Goal: Task Accomplishment & Management: Complete application form

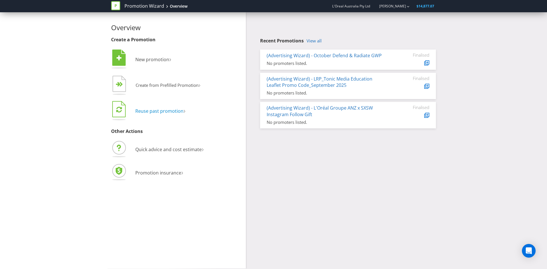
click at [163, 113] on span "Reuse past promotion" at bounding box center [159, 111] width 48 height 6
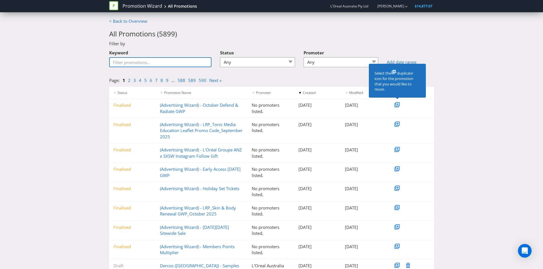
click at [153, 62] on input "Keyword" at bounding box center [160, 62] width 103 height 10
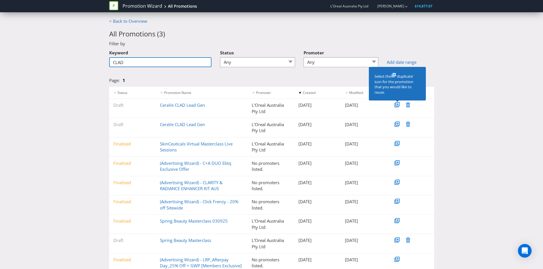
drag, startPoint x: 153, startPoint y: 62, endPoint x: 103, endPoint y: 60, distance: 49.9
click at [103, 60] on div "< Back to Overview All Promotions ( 3 ) Filter by Keyword CLAD Status Any Draft…" at bounding box center [271, 175] width 543 height 314
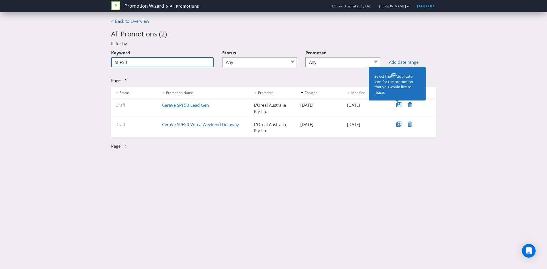
type input "SPF50"
click at [175, 105] on link "CeraVe SPF50 Lead Gen" at bounding box center [185, 105] width 47 height 6
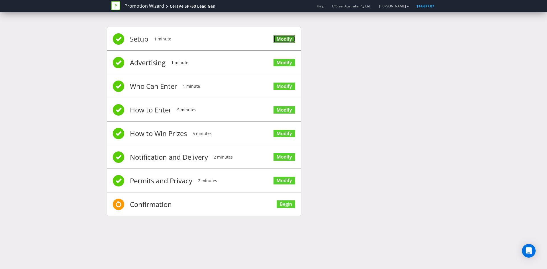
click at [287, 40] on link "Modify" at bounding box center [285, 39] width 22 height 8
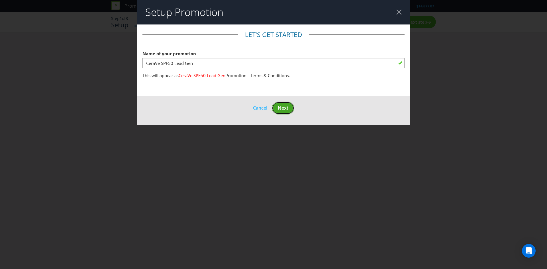
click at [284, 110] on span "Next" at bounding box center [283, 108] width 11 height 6
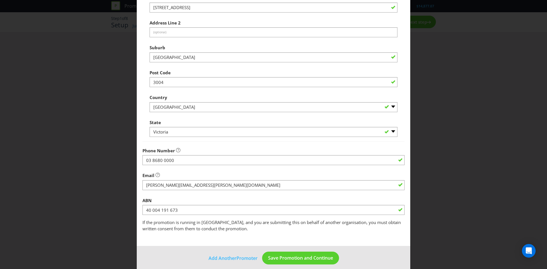
scroll to position [103, 0]
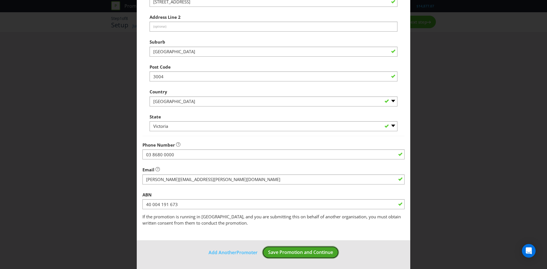
click at [295, 250] on span "Save Promotion and Continue" at bounding box center [300, 252] width 65 height 6
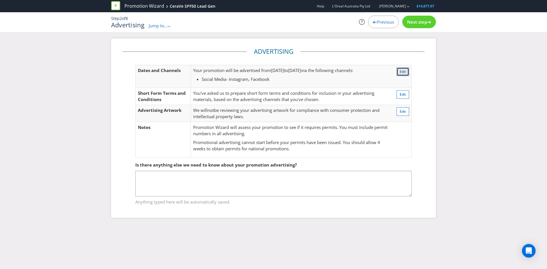
click at [404, 72] on span "Edit" at bounding box center [403, 71] width 6 height 5
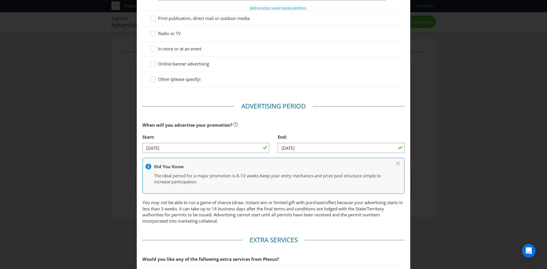
scroll to position [116, 0]
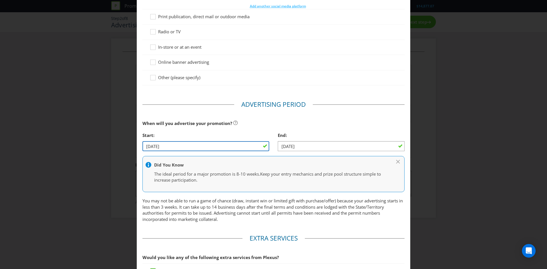
click at [148, 145] on input "[DATE]" at bounding box center [205, 146] width 127 height 10
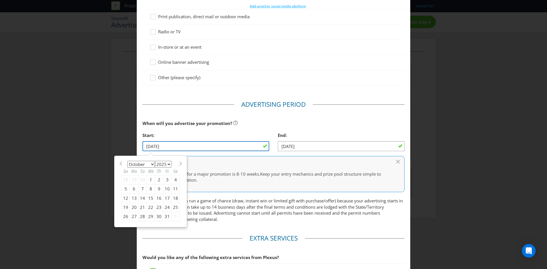
click at [149, 146] on input "[DATE]" at bounding box center [205, 146] width 127 height 10
type input "[DATE]"
click at [195, 131] on div "Start:" at bounding box center [205, 136] width 127 height 12
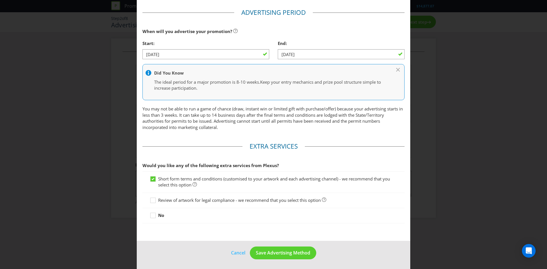
scroll to position [208, 0]
click at [275, 250] on span "Save Advertising Method" at bounding box center [283, 252] width 54 height 6
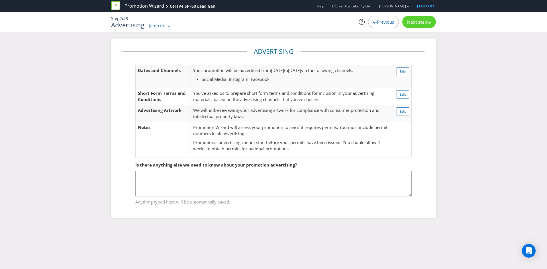
click at [427, 22] on icon at bounding box center [429, 22] width 4 height 3
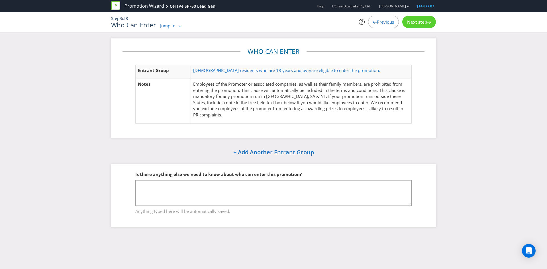
click at [419, 24] on span "Next step" at bounding box center [417, 22] width 20 height 6
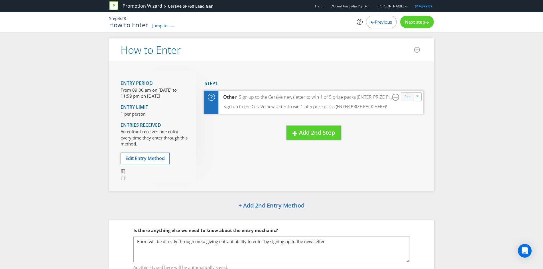
click at [408, 97] on link "Edit" at bounding box center [407, 96] width 6 height 7
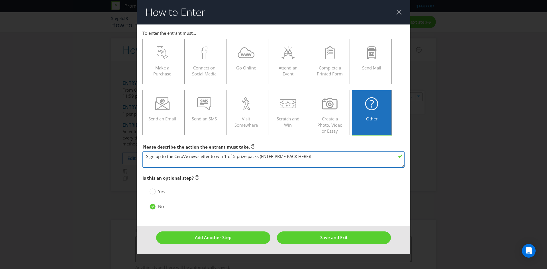
drag, startPoint x: 311, startPoint y: 156, endPoint x: 276, endPoint y: 158, distance: 34.5
click at [276, 158] on textarea "Sign up to the CeraVe newsletter to win 1 of 5 prize packs (ENTER PRIZE PACK HE…" at bounding box center [273, 160] width 262 height 16
click at [312, 158] on textarea "Sign up to the CeraVe newsletter to win 1 of 5 prize packs (ENTER PRIZE PACK HE…" at bounding box center [273, 160] width 262 height 16
click at [341, 156] on textarea "Sign up to the CeraVe newsletter to win 1 of 5 prize packs (ENTER PRIZE PACK HE…" at bounding box center [273, 160] width 262 height 16
click at [371, 157] on textarea "Sign up to the CeraVe newsletter to win 1 of 5 prize packs (ENTER PRIZE PACK HE…" at bounding box center [273, 160] width 262 height 16
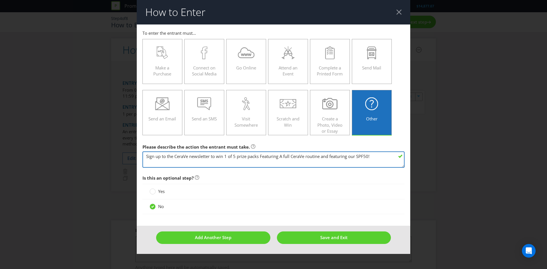
click at [321, 158] on textarea "Sign up to the CeraVe newsletter to win 1 of 5 prize packs (ENTER PRIZE PACK HE…" at bounding box center [273, 160] width 262 height 16
drag, startPoint x: 371, startPoint y: 156, endPoint x: 324, endPoint y: 154, distance: 47.4
click at [324, 154] on textarea "Sign up to the CeraVe newsletter to win 1 of 5 prize packs (ENTER PRIZE PACK HE…" at bounding box center [273, 160] width 262 height 16
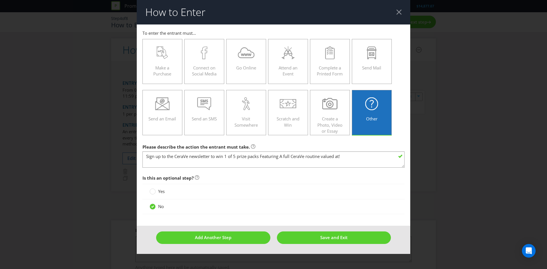
click at [449, 190] on div "How to Enter To enter the entrant must... Make a Purchase Connect on Social Med…" at bounding box center [273, 134] width 547 height 269
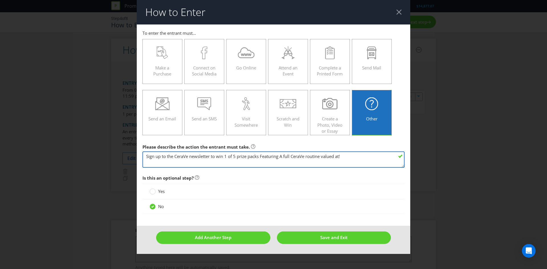
click at [341, 157] on textarea "Sign up to the CeraVe newsletter to win 1 of 5 prize packs (ENTER PRIZE PACK HE…" at bounding box center [273, 160] width 262 height 16
type textarea "Sign up to the CeraVe newsletter to win 1 of 5 prize packs Featuring A full Cer…"
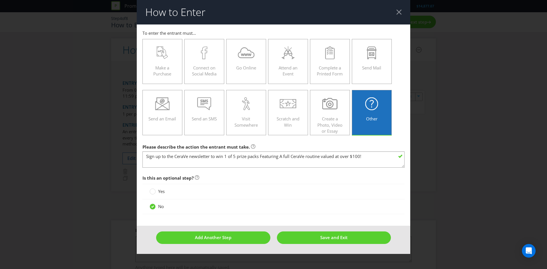
click at [343, 170] on main "To enter the entrant must... Make a Purchase Connect on Social Media Go Online …" at bounding box center [274, 126] width 274 height 202
click at [333, 237] on span "Save and Exit" at bounding box center [333, 238] width 27 height 6
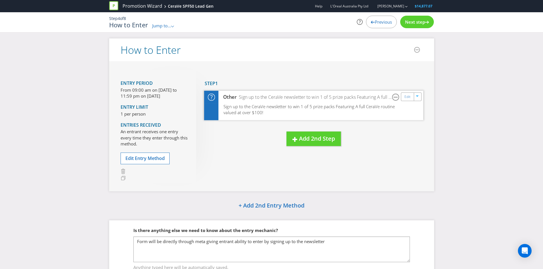
click at [345, 113] on div "Sign up to the CeraVe newsletter to win 1 of 5 prize packs Featuring A full Cer…" at bounding box center [313, 111] width 219 height 17
click at [405, 98] on link "Edit" at bounding box center [407, 96] width 6 height 7
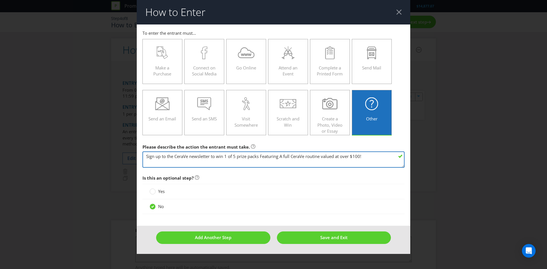
drag, startPoint x: 366, startPoint y: 156, endPoint x: 262, endPoint y: 159, distance: 104.0
click at [262, 159] on textarea "Sign up to the CeraVe newsletter to win 1 of 5 prize packs Featuring A full Cer…" at bounding box center [273, 160] width 262 height 16
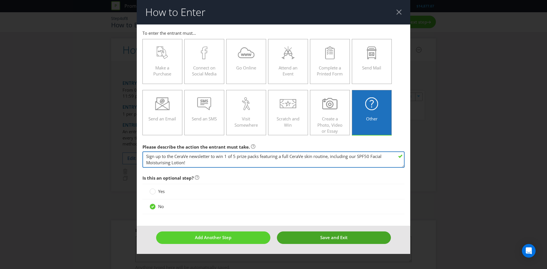
type textarea "Sign up to the CeraVe newsletter to win 1 of 5 prize packs featuring a full Cer…"
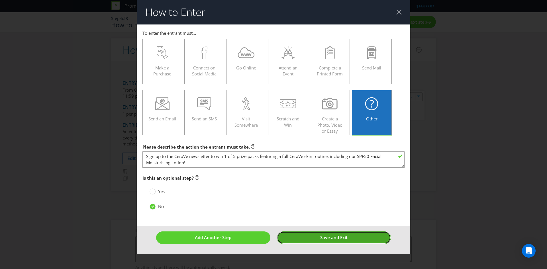
click at [317, 234] on button "Save and Exit" at bounding box center [334, 238] width 114 height 12
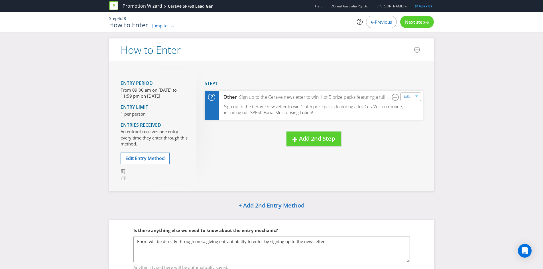
click at [414, 22] on span "Next step" at bounding box center [415, 22] width 20 height 6
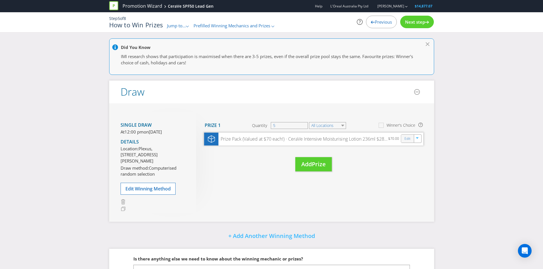
click at [404, 141] on div "Edit" at bounding box center [407, 139] width 13 height 8
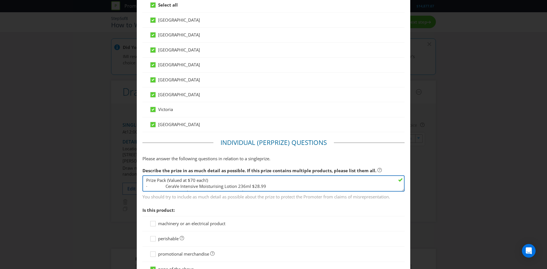
click at [267, 185] on textarea "Prize Pack (Valued at $70 each!) · CeraVe Intensive Moisturising Lotion 236ml $…" at bounding box center [273, 184] width 262 height 16
drag, startPoint x: 163, startPoint y: 184, endPoint x: 250, endPoint y: 183, distance: 87.2
click at [250, 183] on textarea "Prize Pack (Valued at $70 each!) · CeraVe Intensive Moisturising Lotion 236ml $…" at bounding box center [273, 184] width 262 height 16
paste textarea "CeraVe Facial Moisturising Lotion SPF 50 52ml - 26.99 Facial Moisturising Lotio…"
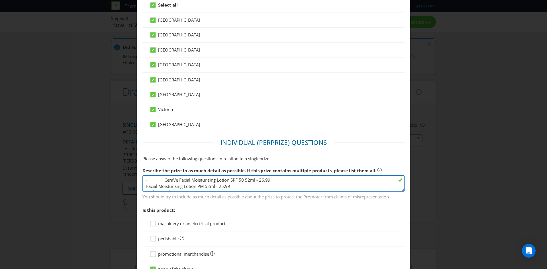
scroll to position [0, 0]
click at [258, 187] on textarea "Prize Pack (Valued at $70 each!) · CeraVe Intensive Moisturising Lotion 236ml $…" at bounding box center [273, 184] width 262 height 16
click at [196, 181] on textarea "Prize Pack (Valued at $70 each!) · CeraVe Intensive Moisturising Lotion 236ml $…" at bounding box center [273, 184] width 262 height 16
click at [218, 186] on textarea "Prize Pack (Valued at $70 each!) · CeraVe Intensive Moisturising Lotion 236ml $…" at bounding box center [273, 184] width 262 height 16
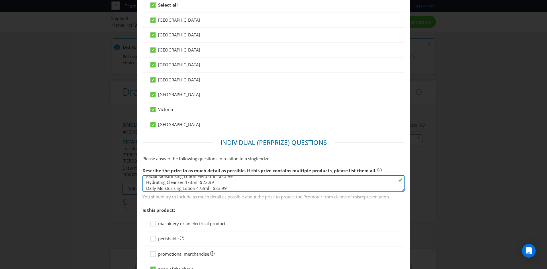
type textarea "Prize Pack (Valued at $100 each!) · CeraVe Facial Moisturising Lotion SPF 50 52…"
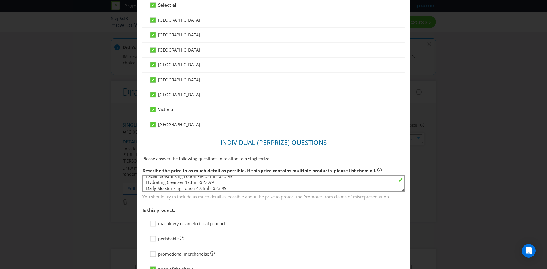
click at [219, 196] on span "You should try to include as much detail as possible about the prize to protect…" at bounding box center [273, 196] width 262 height 8
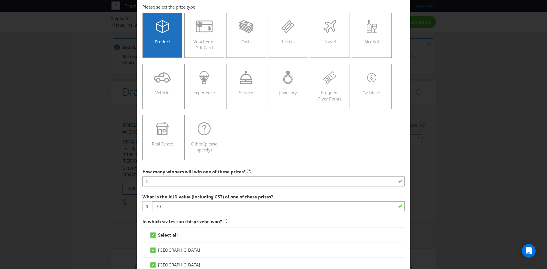
scroll to position [57, 0]
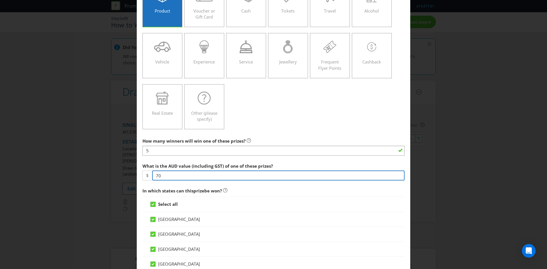
click at [169, 175] on input "70" at bounding box center [278, 176] width 252 height 10
type input "7"
type input "100"
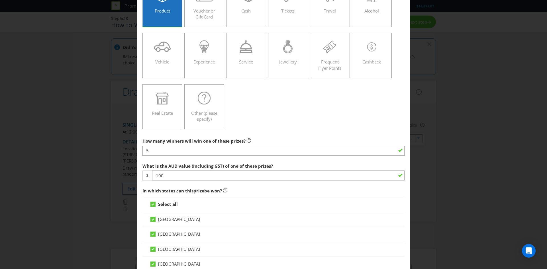
click at [193, 186] on span "In which states can this prize be won?" at bounding box center [273, 191] width 262 height 12
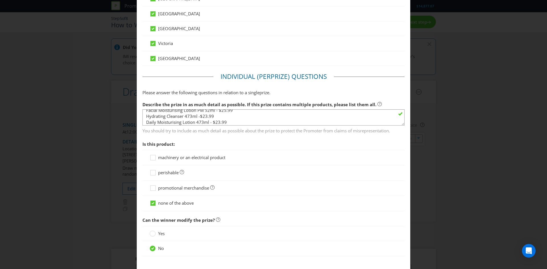
scroll to position [358, 0]
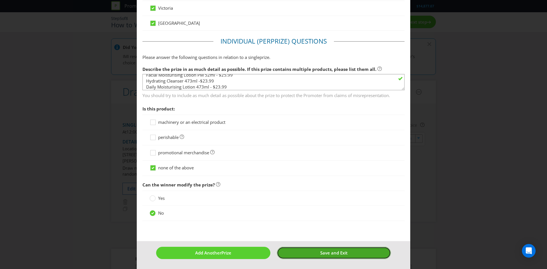
click at [300, 254] on button "Save and Exit" at bounding box center [334, 253] width 114 height 12
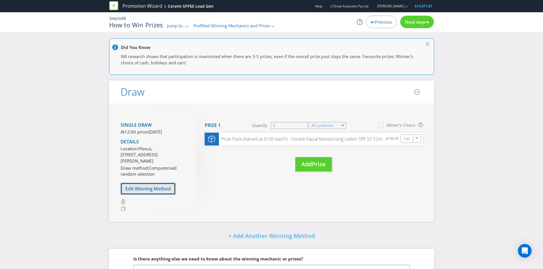
click at [130, 192] on span "Edit Winning Method" at bounding box center [147, 189] width 45 height 6
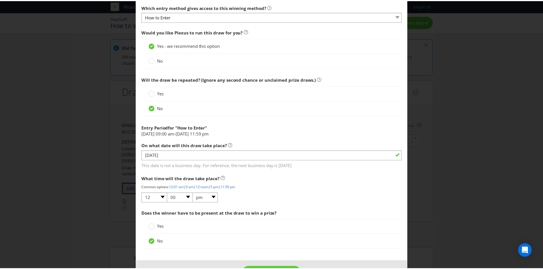
scroll to position [221, 0]
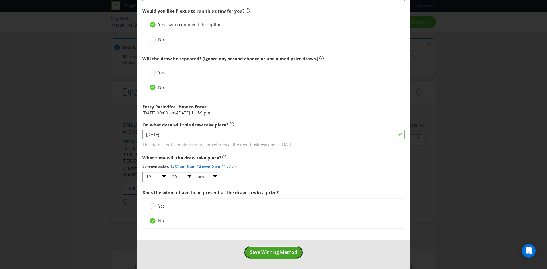
click at [276, 250] on span "Save Winning Method" at bounding box center [273, 252] width 47 height 6
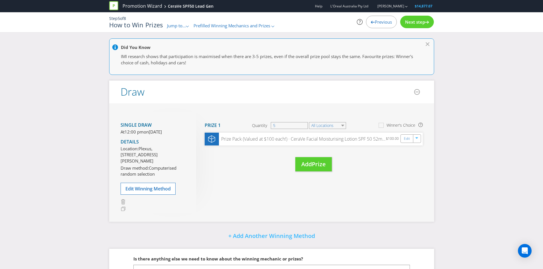
click at [415, 22] on span "Next step" at bounding box center [415, 22] width 20 height 6
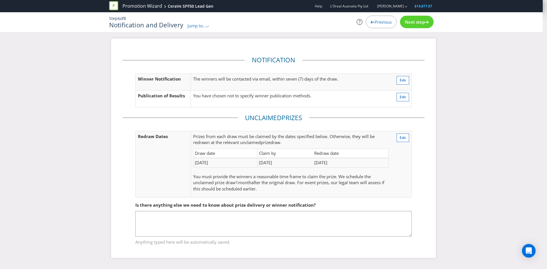
click at [411, 23] on span "Next step" at bounding box center [415, 22] width 20 height 6
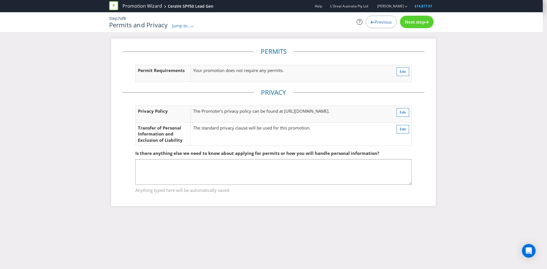
click at [411, 23] on span "Next step" at bounding box center [415, 22] width 20 height 6
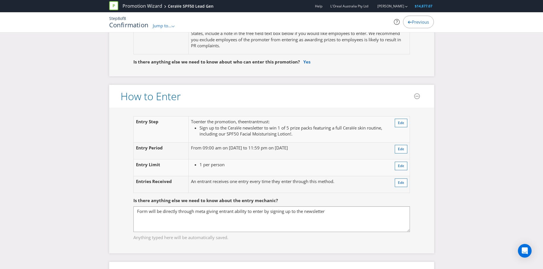
scroll to position [370, 0]
click at [400, 149] on span "Edit" at bounding box center [401, 148] width 6 height 5
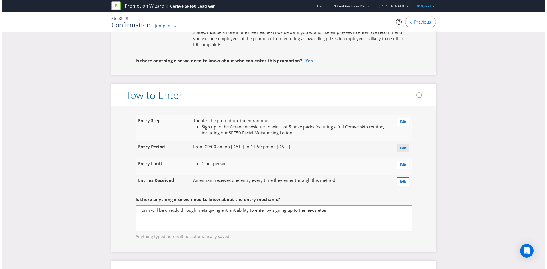
scroll to position [30, 0]
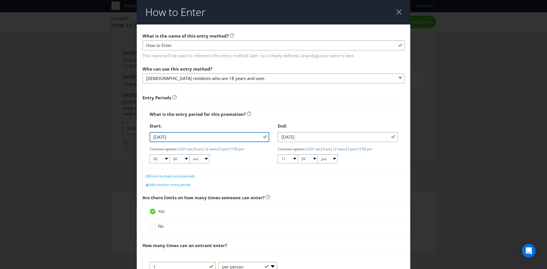
click at [156, 136] on input "[DATE]" at bounding box center [210, 137] width 120 height 10
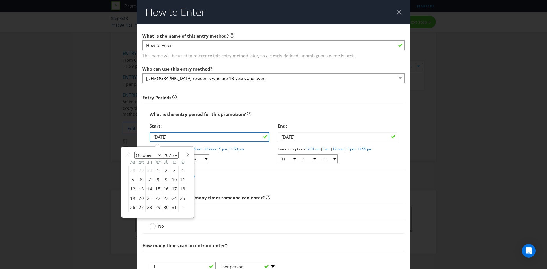
type input "[DATE]"
click at [235, 167] on div "Start: [DATE] January February March April May June July August September Octob…" at bounding box center [209, 144] width 128 height 48
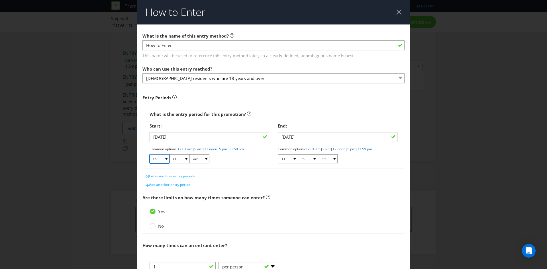
click at [161, 159] on select "01 02 03 04 05 06 07 08 09 10 11 12" at bounding box center [160, 158] width 20 height 9
select select "12"
click at [150, 154] on select "01 02 03 04 05 06 07 08 09 10 11 12" at bounding box center [160, 158] width 20 height 9
click at [204, 160] on select "am pm" at bounding box center [199, 158] width 20 height 9
select select "pm"
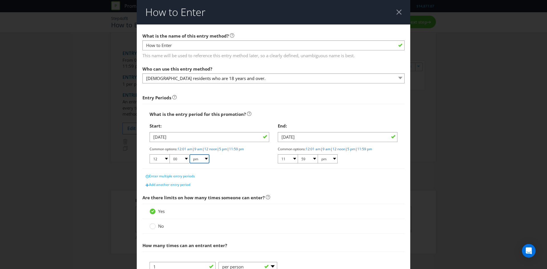
click at [189, 154] on select "am pm" at bounding box center [199, 158] width 20 height 9
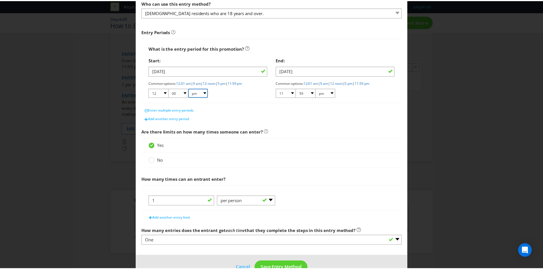
scroll to position [81, 0]
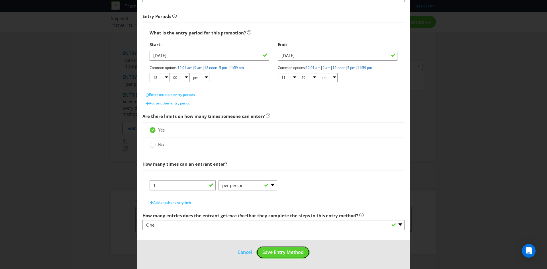
click at [279, 249] on span "Save Entry Method" at bounding box center [282, 252] width 41 height 6
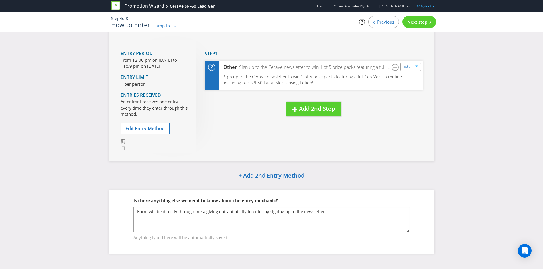
click at [377, 23] on span "Previous" at bounding box center [385, 22] width 17 height 6
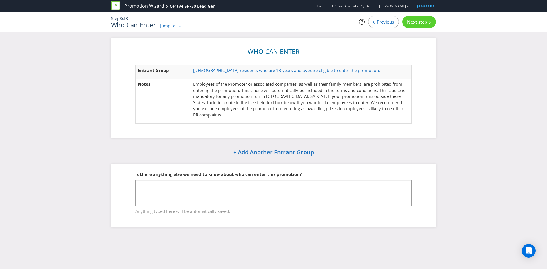
click at [374, 24] on div "Previous" at bounding box center [383, 22] width 31 height 13
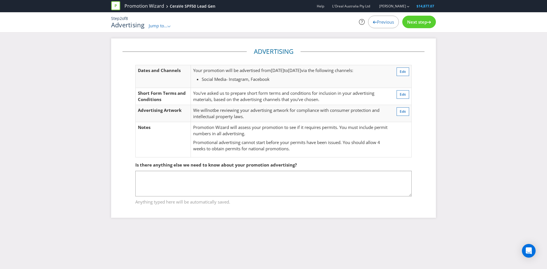
click at [374, 24] on div "Previous" at bounding box center [383, 22] width 31 height 13
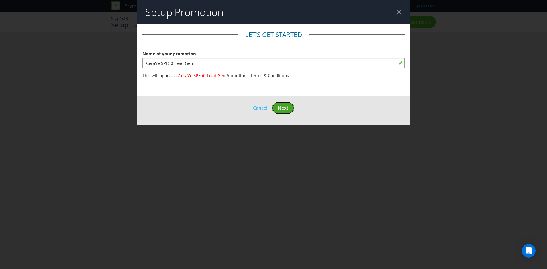
click at [279, 112] on button "Next" at bounding box center [283, 108] width 23 height 13
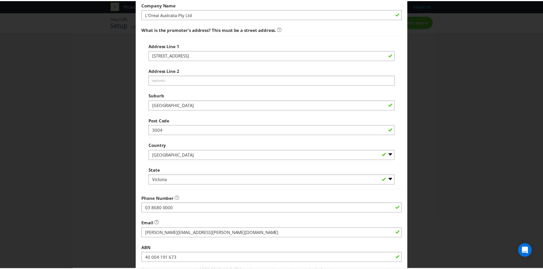
scroll to position [103, 0]
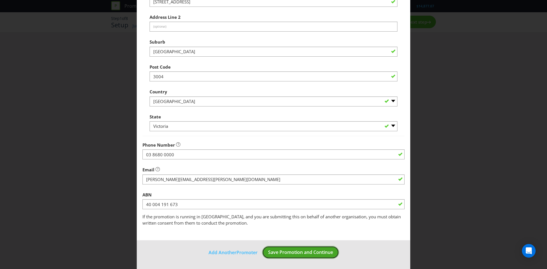
click at [289, 252] on span "Save Promotion and Continue" at bounding box center [300, 252] width 65 height 6
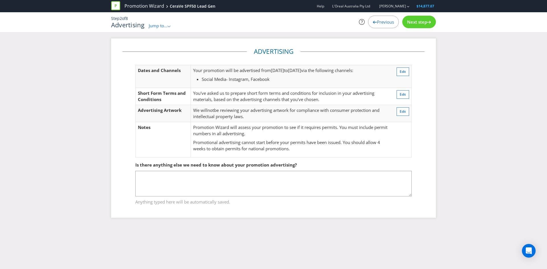
click at [411, 17] on div "Next step" at bounding box center [419, 22] width 34 height 13
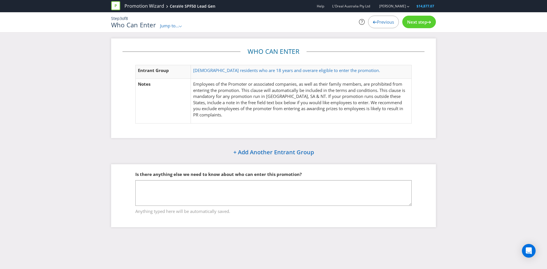
click at [411, 17] on div "Next step" at bounding box center [419, 22] width 34 height 13
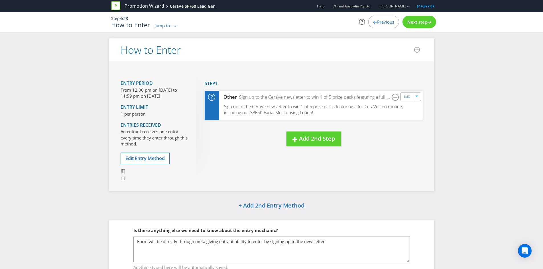
click at [411, 17] on div "Next step" at bounding box center [419, 22] width 34 height 13
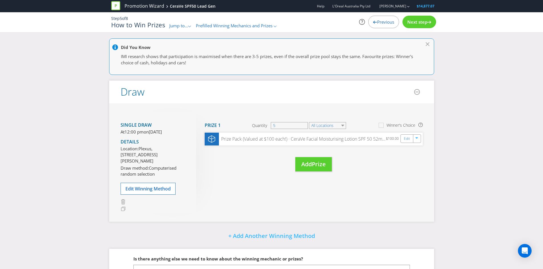
click at [411, 17] on div "Next step" at bounding box center [419, 22] width 34 height 13
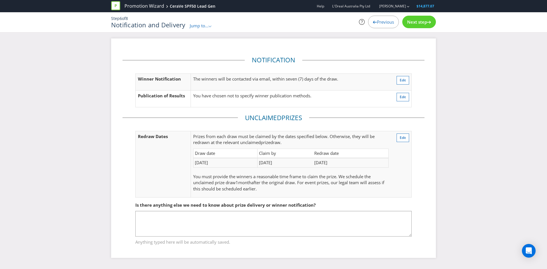
click at [411, 17] on div "Next step" at bounding box center [419, 22] width 34 height 13
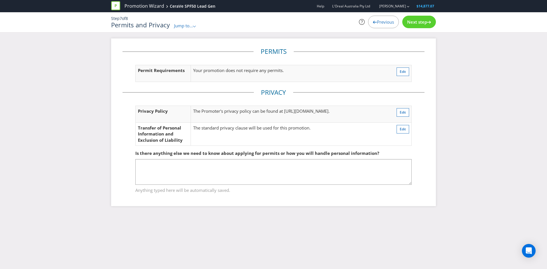
click at [411, 19] on div "Next step" at bounding box center [419, 22] width 34 height 13
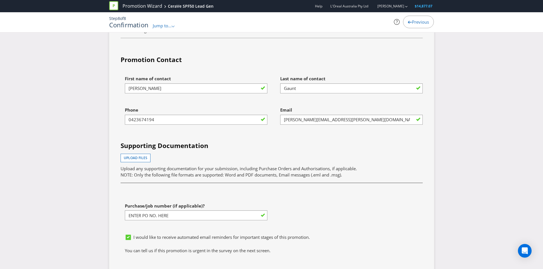
scroll to position [1482, 0]
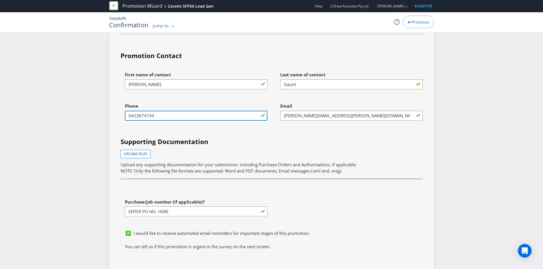
drag, startPoint x: 160, startPoint y: 119, endPoint x: 126, endPoint y: 119, distance: 33.3
click at [126, 119] on input "0423674194" at bounding box center [196, 116] width 142 height 10
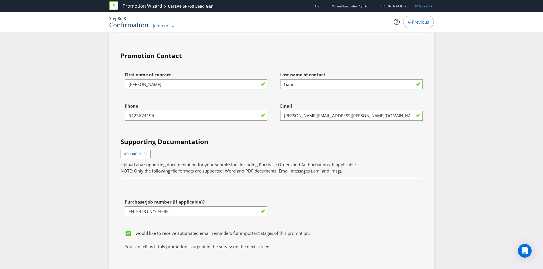
click at [158, 126] on div "Phone [PHONE_NUMBER]" at bounding box center [193, 115] width 155 height 31
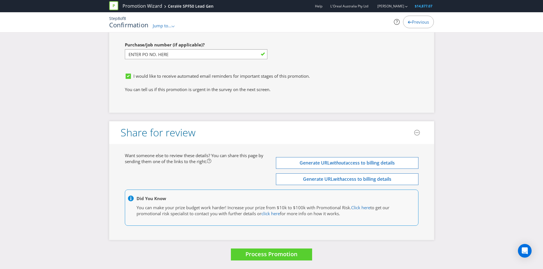
scroll to position [1639, 0]
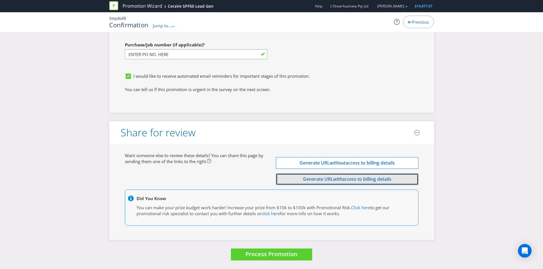
click at [282, 178] on button "Generate URL with access to billing details" at bounding box center [347, 180] width 142 height 12
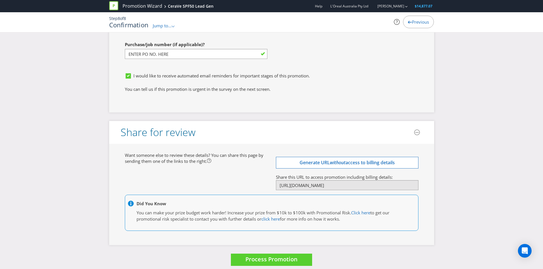
click at [232, 181] on div "Want someone else to review these details? You can share this page by sending t…" at bounding box center [272, 194] width 302 height 85
click at [257, 258] on span "Process Promotion" at bounding box center [271, 260] width 52 height 8
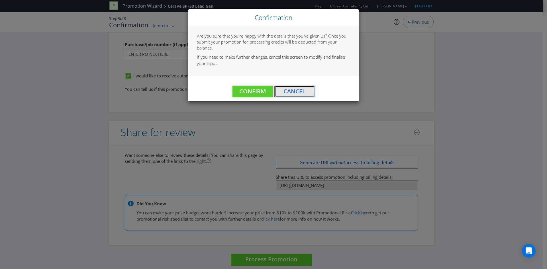
click at [293, 94] on span "Cancel" at bounding box center [295, 91] width 22 height 8
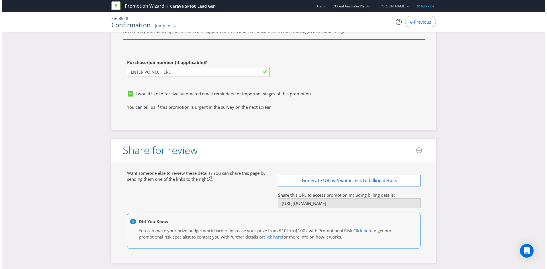
scroll to position [1645, 0]
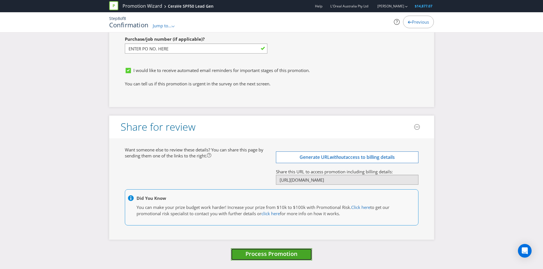
click at [262, 257] on span "Process Promotion" at bounding box center [271, 254] width 52 height 8
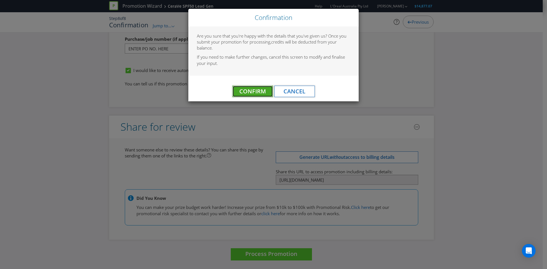
click at [240, 94] on span "Confirm" at bounding box center [252, 91] width 27 height 8
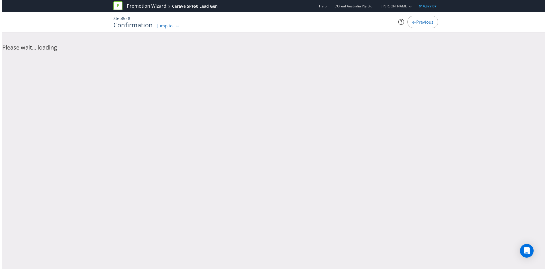
scroll to position [0, 0]
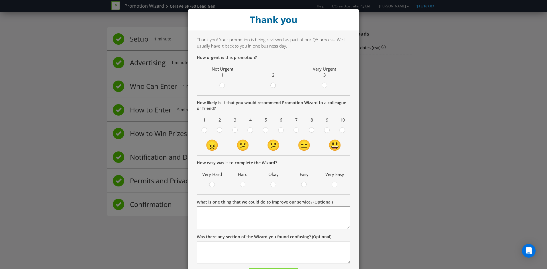
click at [271, 84] on circle at bounding box center [273, 85] width 5 height 5
click at [0, 0] on input "radio" at bounding box center [0, 0] width 0 height 0
click at [309, 128] on icon at bounding box center [312, 130] width 6 height 6
click at [0, 0] on input "radio" at bounding box center [0, 0] width 0 height 0
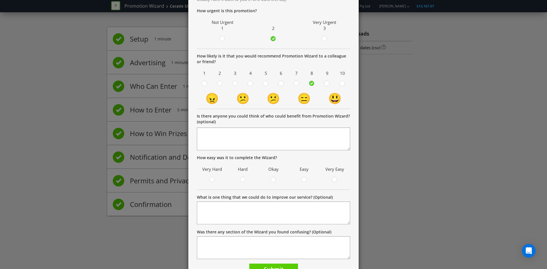
scroll to position [57, 0]
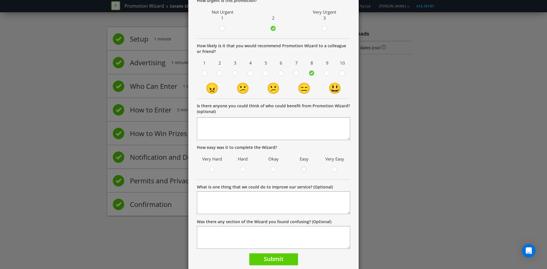
click at [303, 168] on div at bounding box center [304, 167] width 3 height 3
click at [0, 0] on input "radio" at bounding box center [0, 0] width 0 height 0
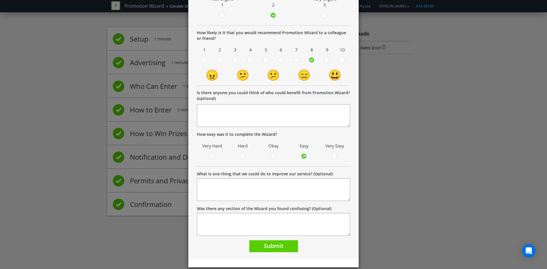
scroll to position [77, 0]
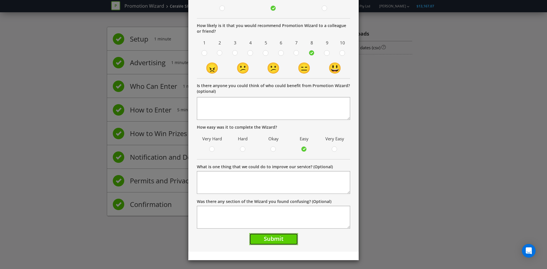
click at [283, 241] on button "Submit" at bounding box center [273, 239] width 49 height 12
